Goal: Task Accomplishment & Management: Use online tool/utility

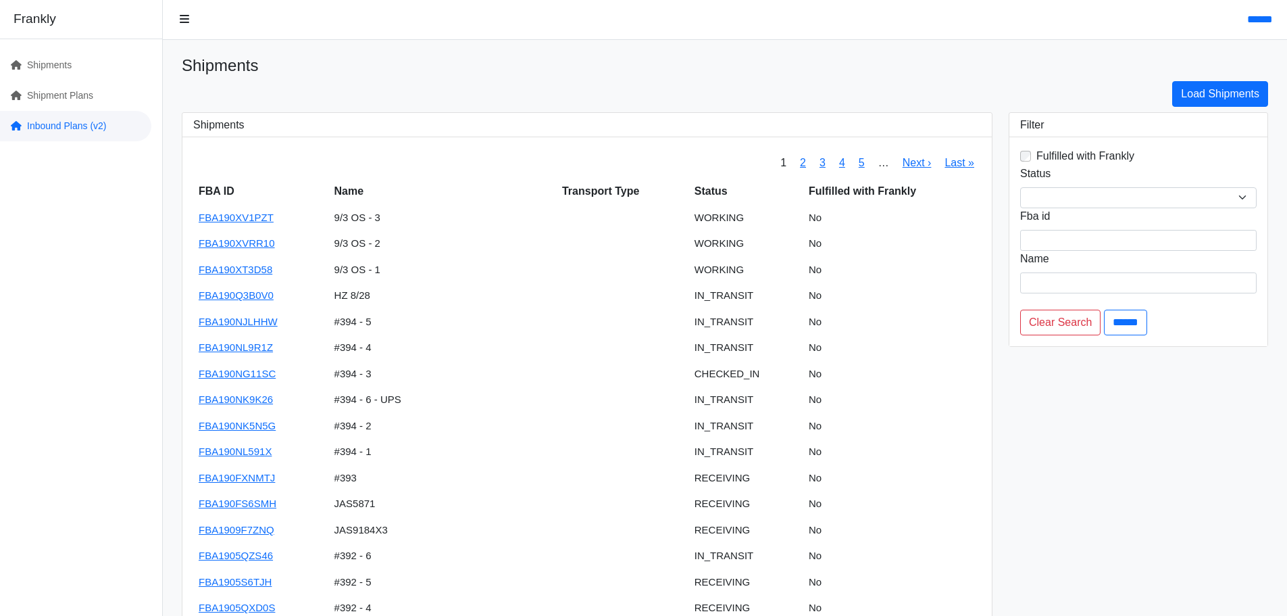
click at [41, 116] on link "Inbound Plans (v2)" at bounding box center [75, 126] width 151 height 30
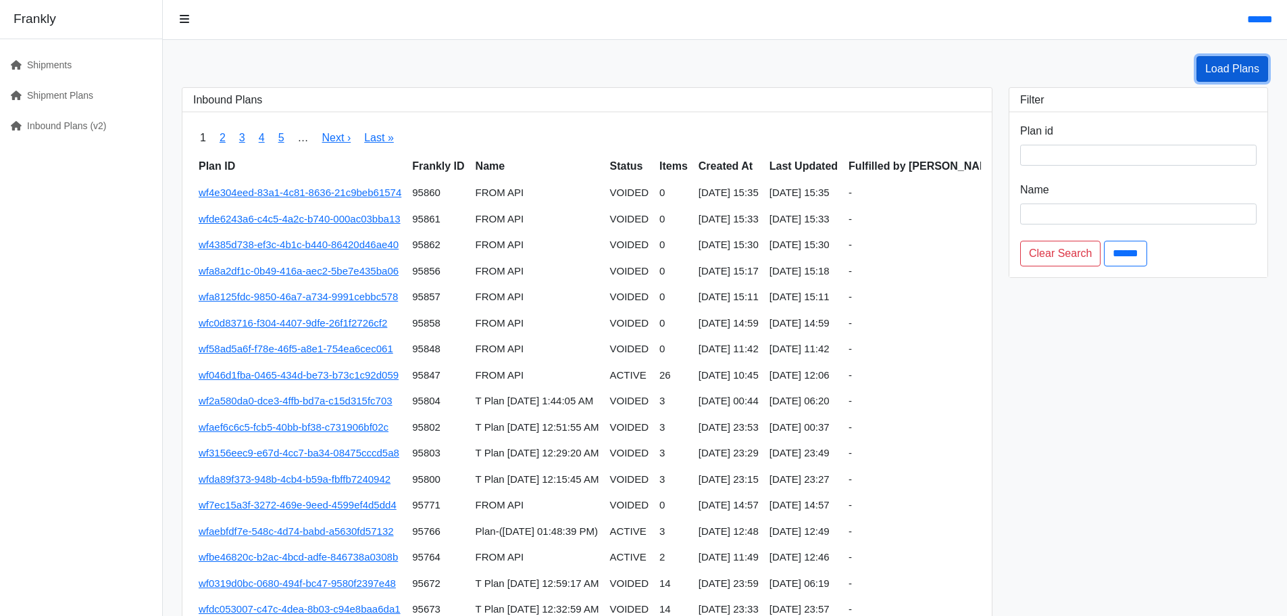
click at [1209, 65] on link "Load Plans" at bounding box center [1233, 69] width 72 height 26
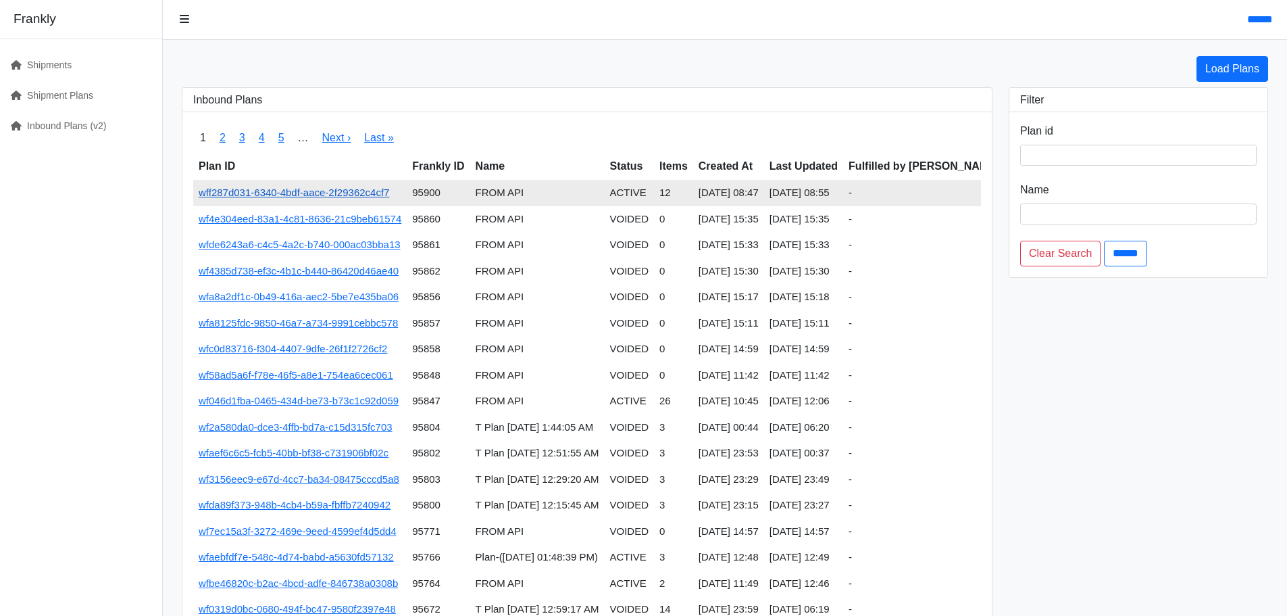
click at [368, 192] on link "wff287d031-6340-4bdf-aace-2f29362c4cf7" at bounding box center [294, 191] width 191 height 11
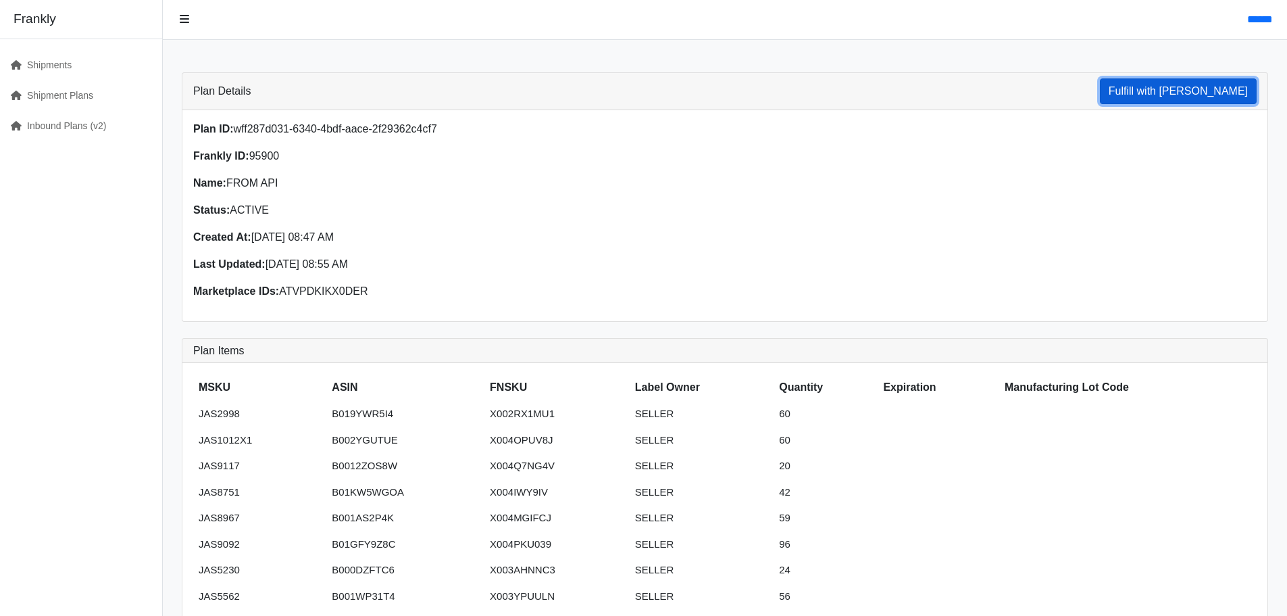
click at [1191, 95] on button "Fulfill with Frankly" at bounding box center [1178, 91] width 157 height 26
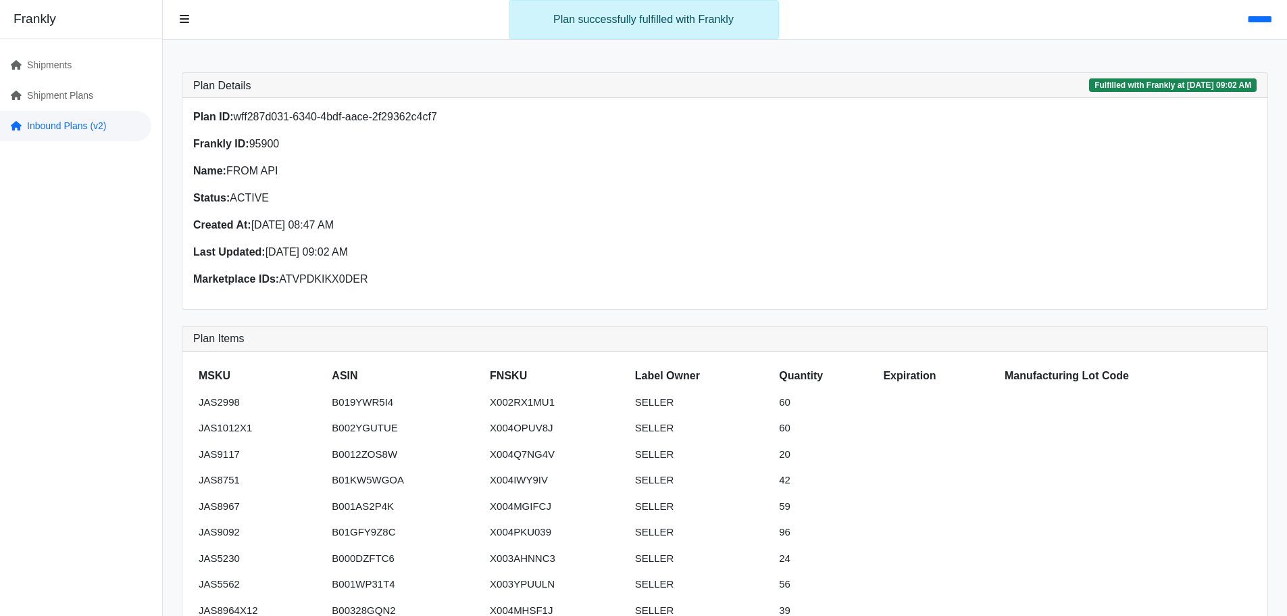
click at [61, 126] on link "Inbound Plans (v2)" at bounding box center [75, 126] width 151 height 30
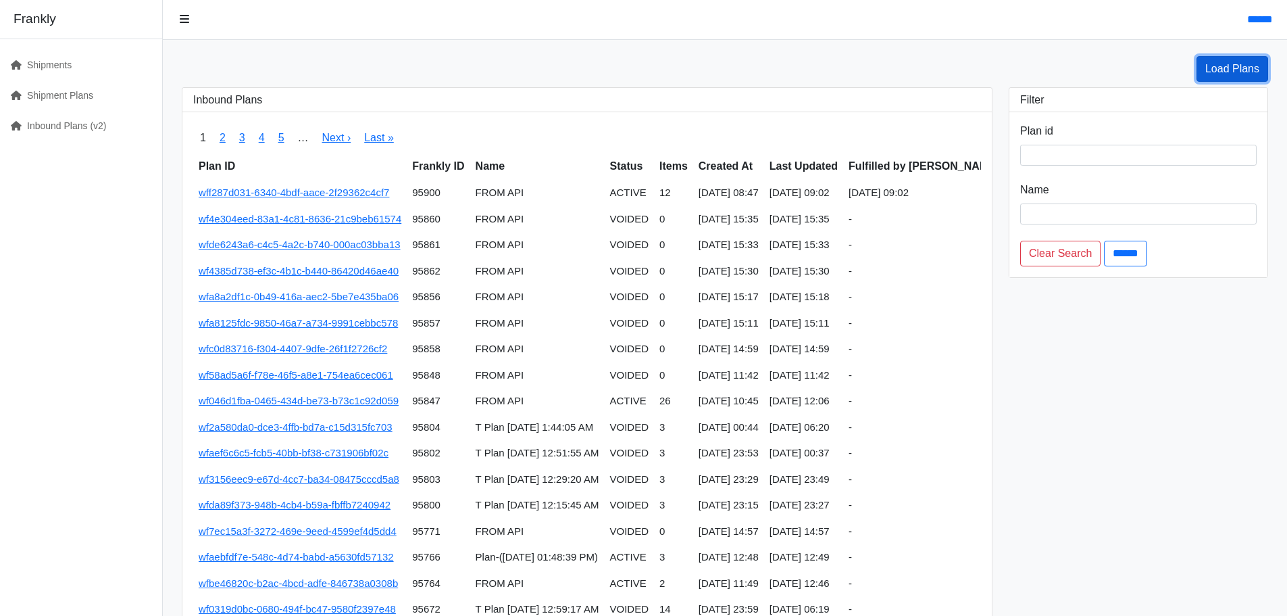
click at [1248, 64] on link "Load Plans" at bounding box center [1233, 69] width 72 height 26
click at [1242, 73] on link "Load Plans" at bounding box center [1233, 69] width 72 height 26
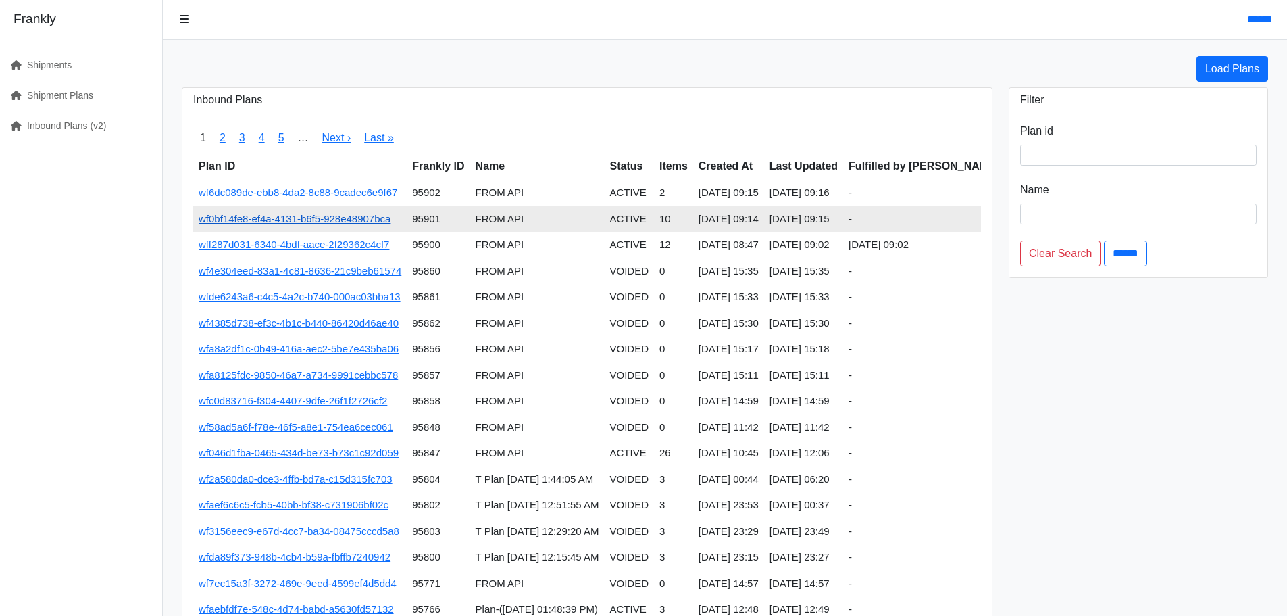
click at [291, 222] on link "wf0bf14fe8-ef4a-4131-b6f5-928e48907bca" at bounding box center [295, 218] width 192 height 11
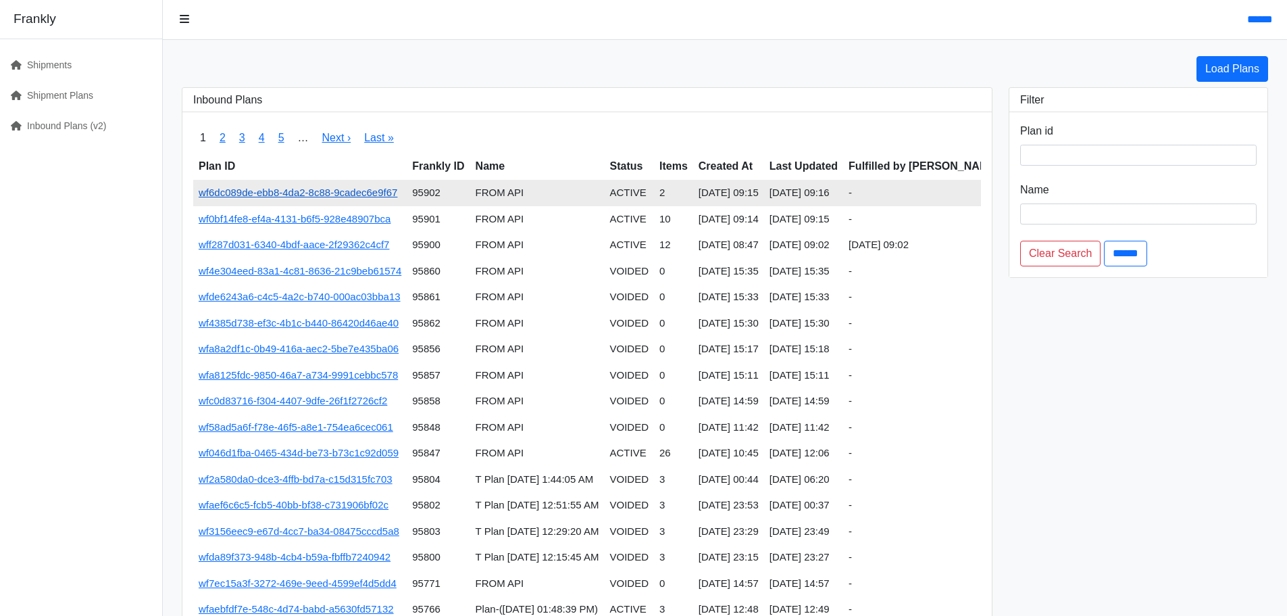
click at [370, 194] on link "wf6dc089de-ebb8-4da2-8c88-9cadec6e9f67" at bounding box center [298, 191] width 199 height 11
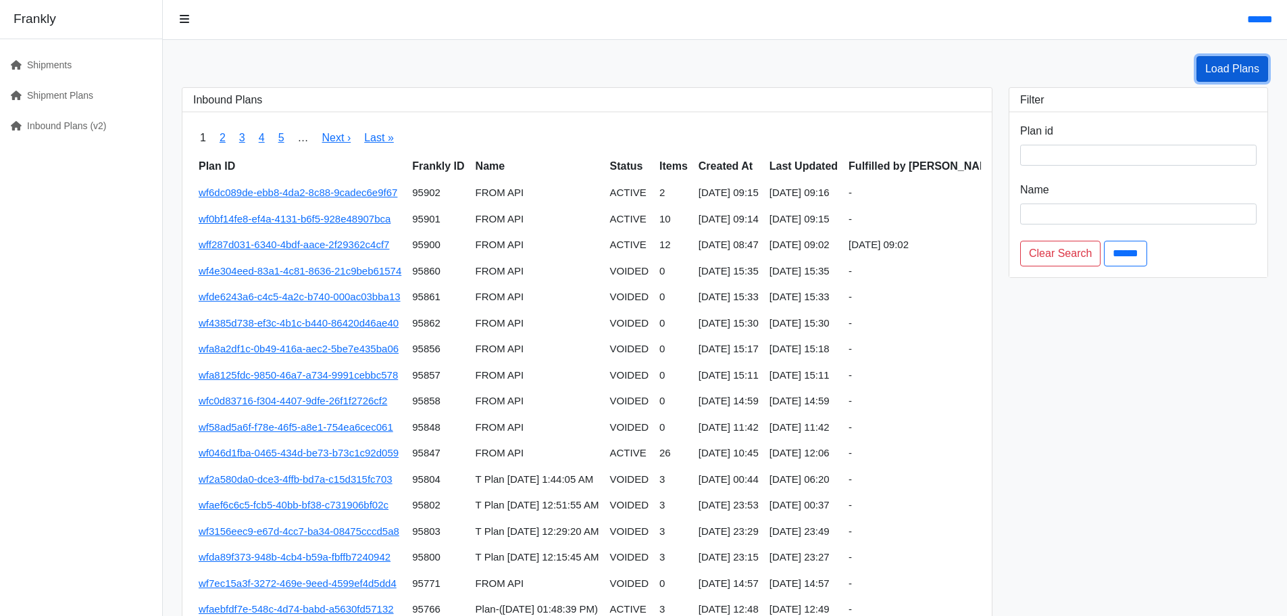
click at [1245, 72] on link "Load Plans" at bounding box center [1233, 69] width 72 height 26
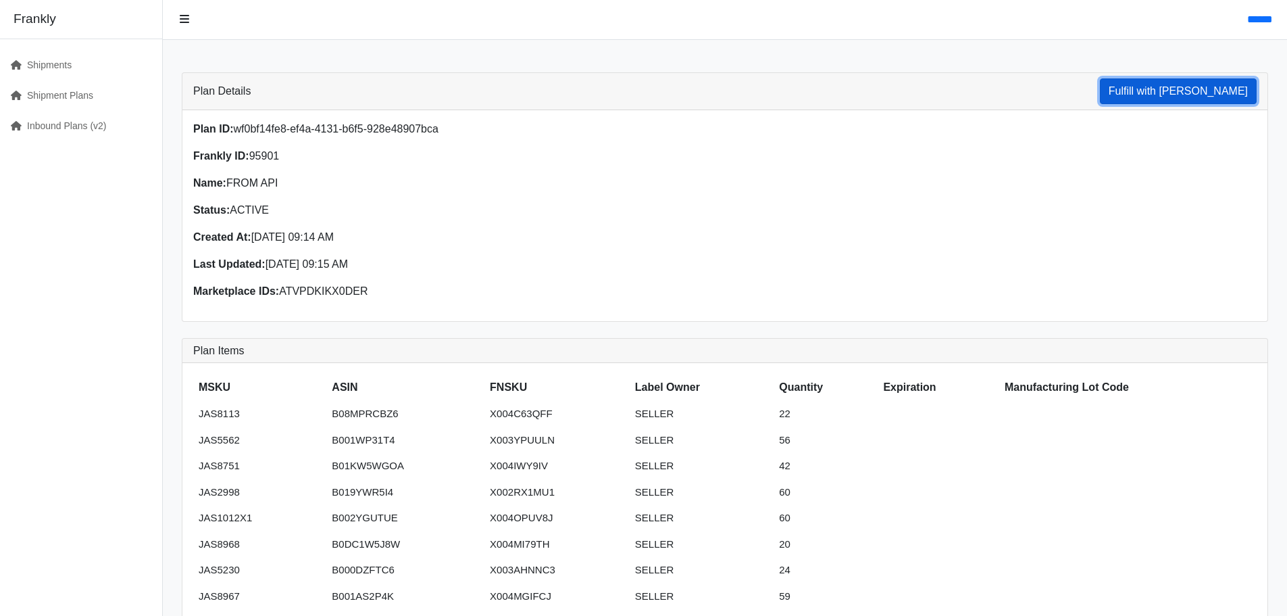
click at [1193, 86] on button "Fulfill with Frankly" at bounding box center [1178, 91] width 157 height 26
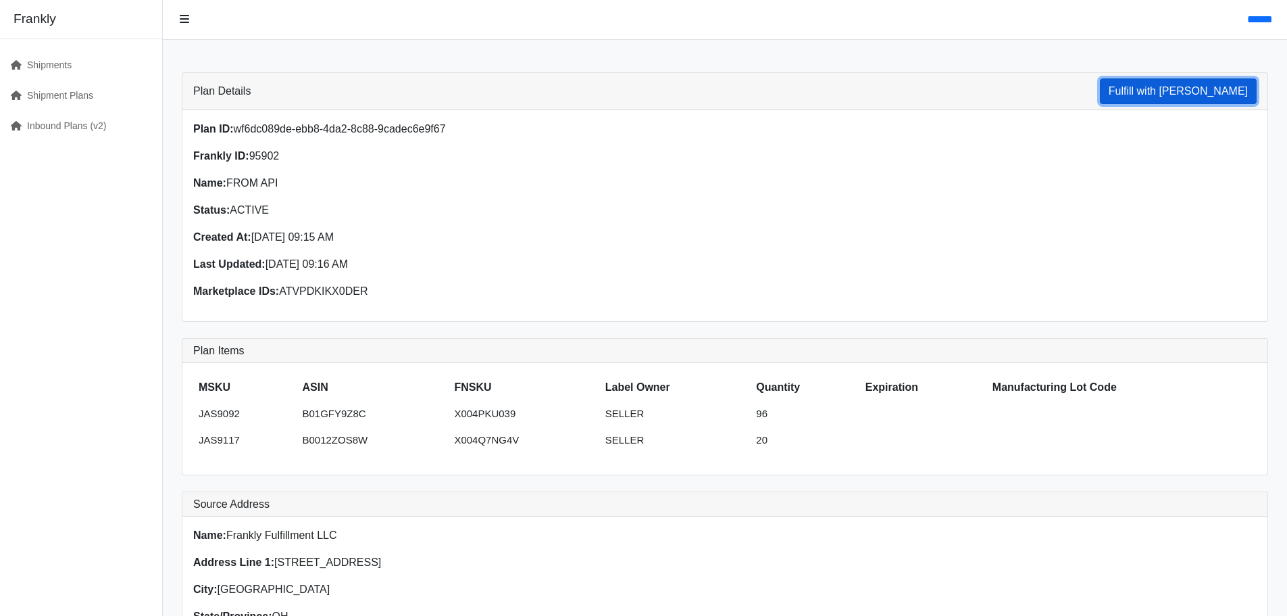
click at [1178, 99] on button "Fulfill with Frankly" at bounding box center [1178, 91] width 157 height 26
